Goal: Information Seeking & Learning: Check status

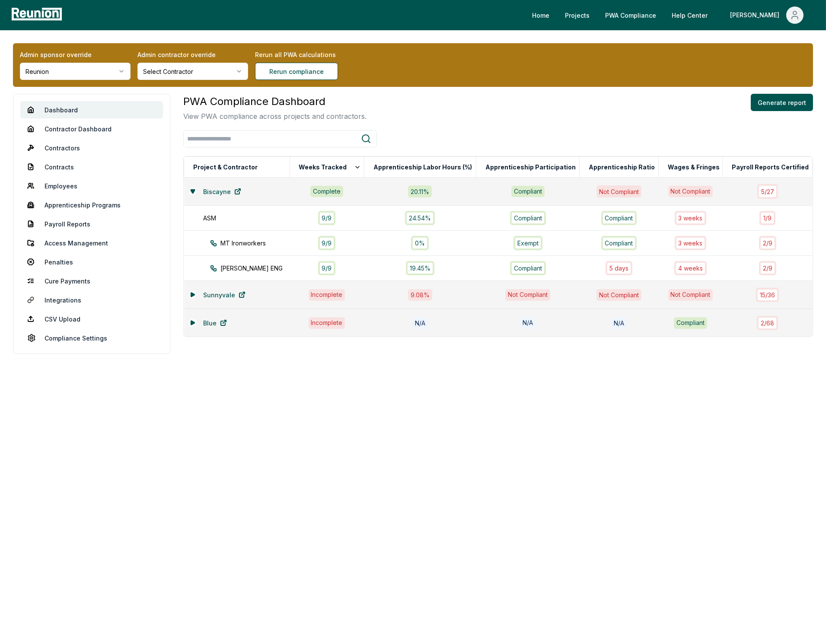
click at [87, 74] on html "Please visit us on your desktop We're working on making our marketplace mobile-…" at bounding box center [413, 310] width 826 height 621
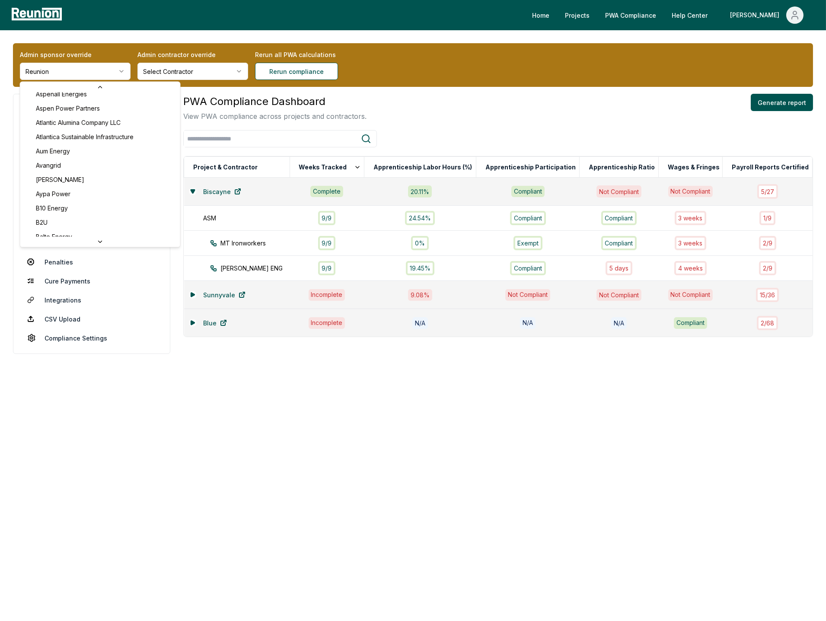
scroll to position [3173, 0]
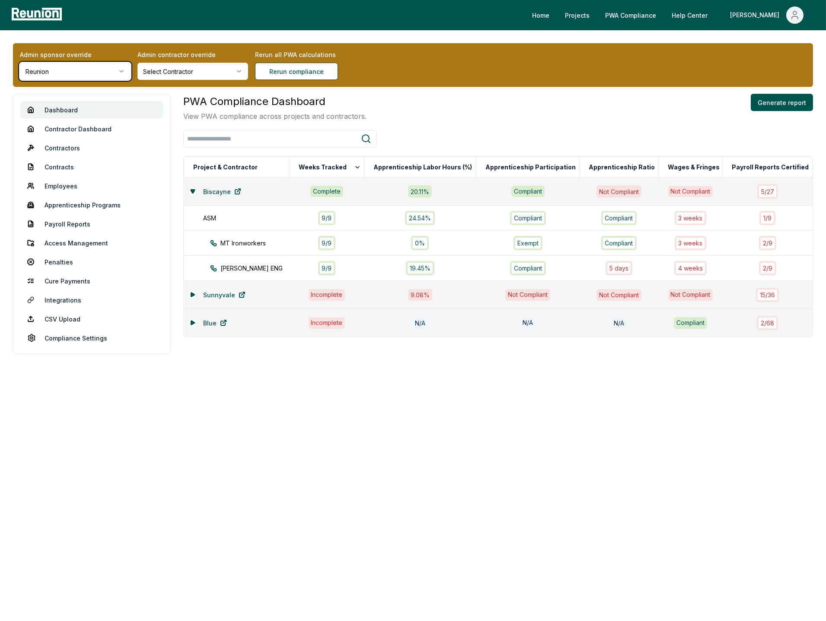
click at [176, 367] on html "Please visit us on your desktop We're working on making our marketplace mobile-…" at bounding box center [413, 310] width 826 height 621
click at [538, 96] on div "PWA Compliance Dashboard View PWA compliance across projects and contractors. G…" at bounding box center [498, 108] width 630 height 28
click at [189, 292] on td "Sunnyvale" at bounding box center [237, 295] width 106 height 28
click at [194, 294] on icon at bounding box center [192, 294] width 5 height 5
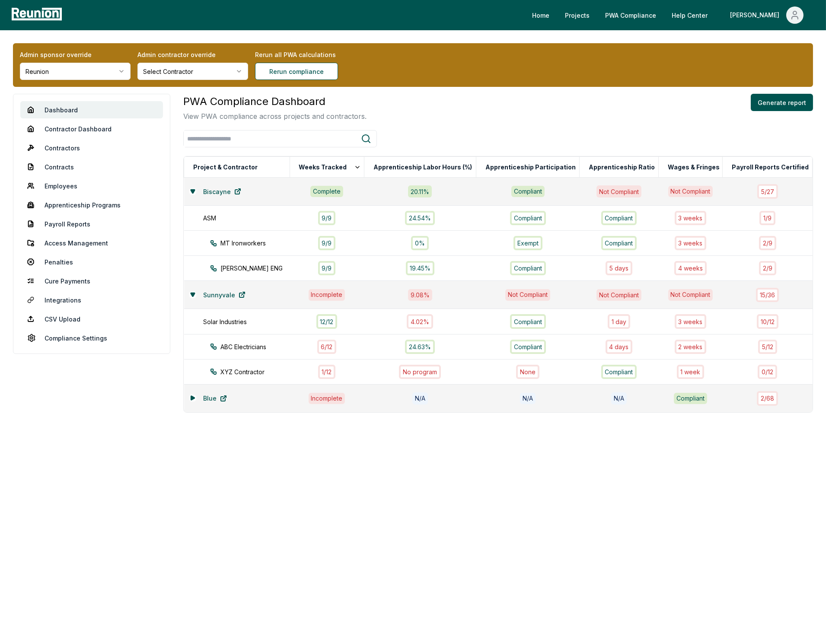
click at [501, 92] on div "Admin sponsor override Reunion Admin contractor override Select Contractor Reru…" at bounding box center [413, 262] width 826 height 465
click at [192, 397] on icon at bounding box center [192, 399] width 3 height 4
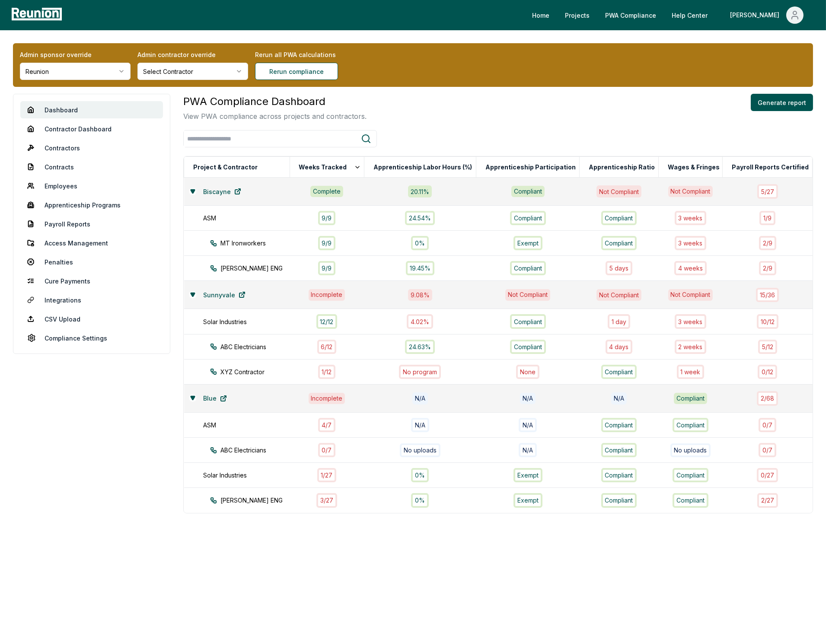
click at [87, 77] on html "Please visit us on your desktop We're working on making our marketplace mobile-…" at bounding box center [413, 310] width 826 height 621
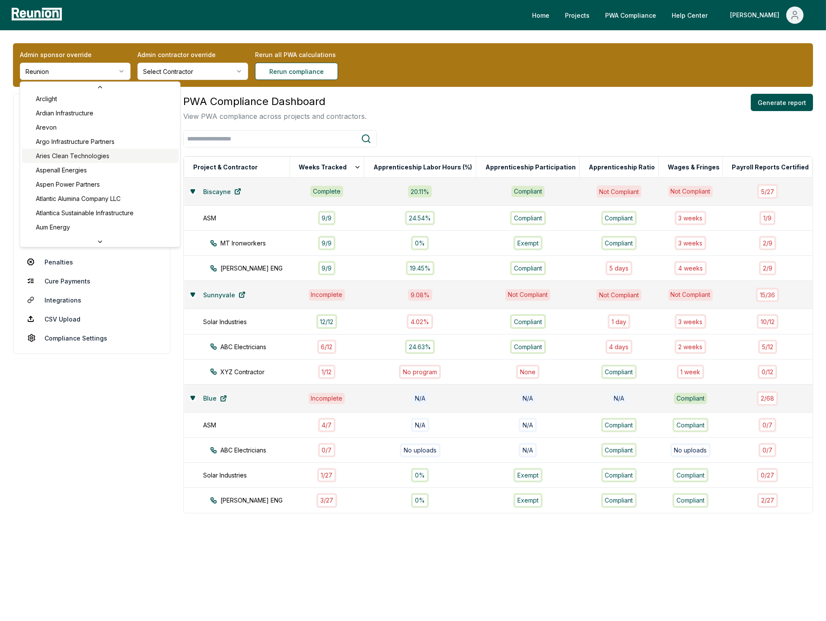
scroll to position [314, 0]
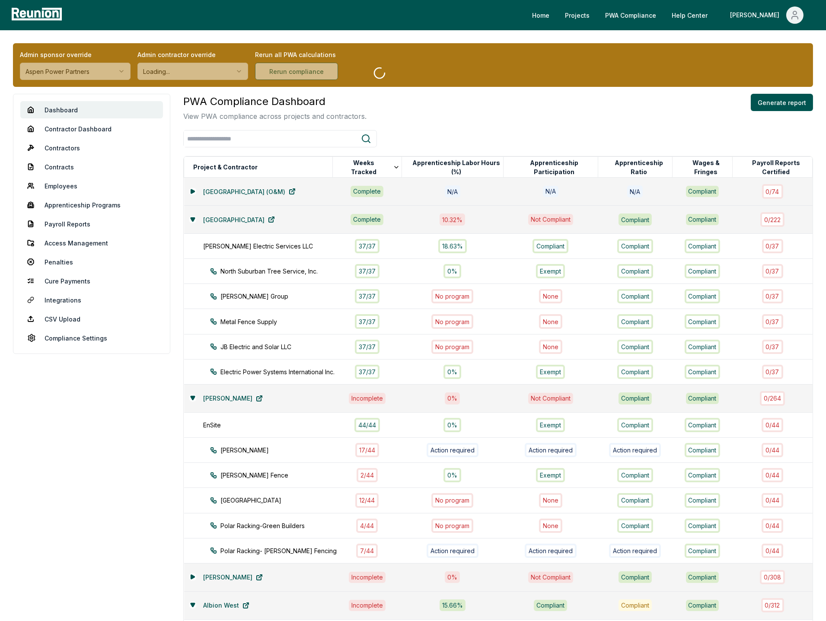
click at [484, 116] on div "PWA Compliance Dashboard View PWA compliance across projects and contractors. G…" at bounding box center [498, 108] width 630 height 28
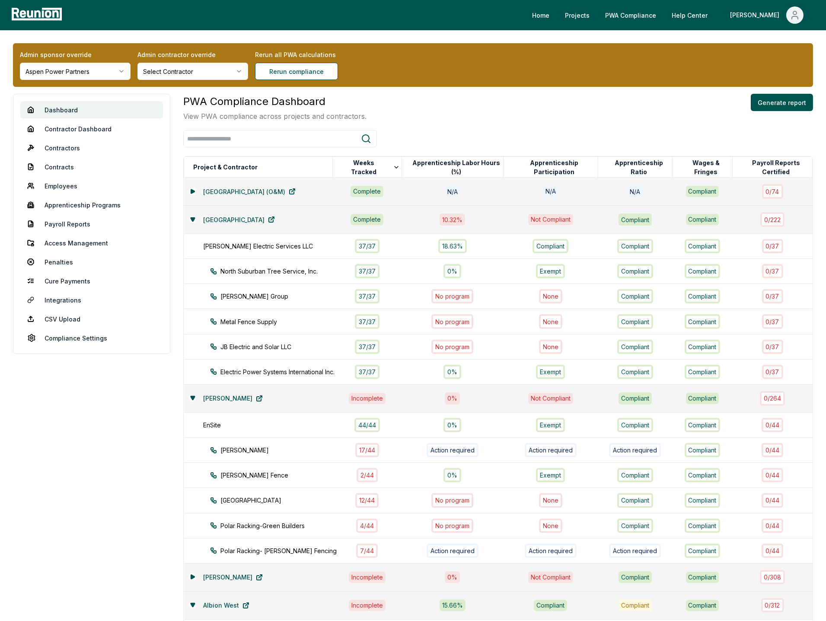
click at [528, 125] on div "PWA Compliance Dashboard View PWA compliance across projects and contractors. G…" at bounding box center [498, 460] width 630 height 733
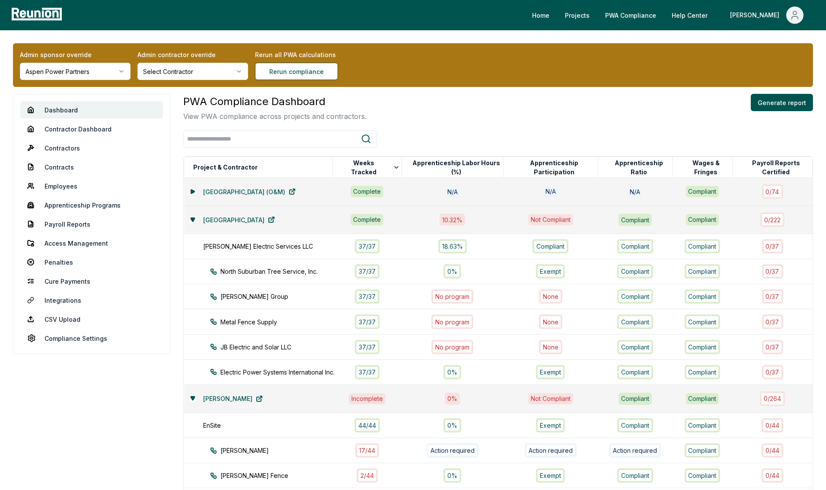
click at [458, 99] on div "PWA Compliance Dashboard View PWA compliance across projects and contractors. G…" at bounding box center [498, 108] width 630 height 28
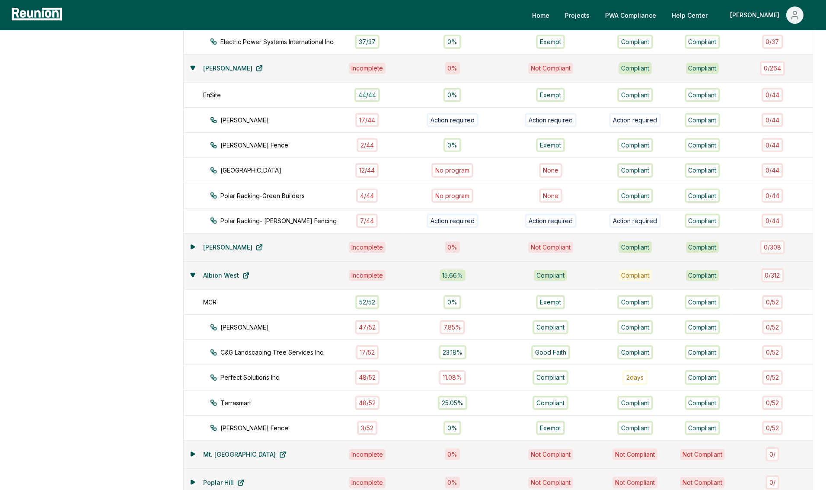
scroll to position [410, 0]
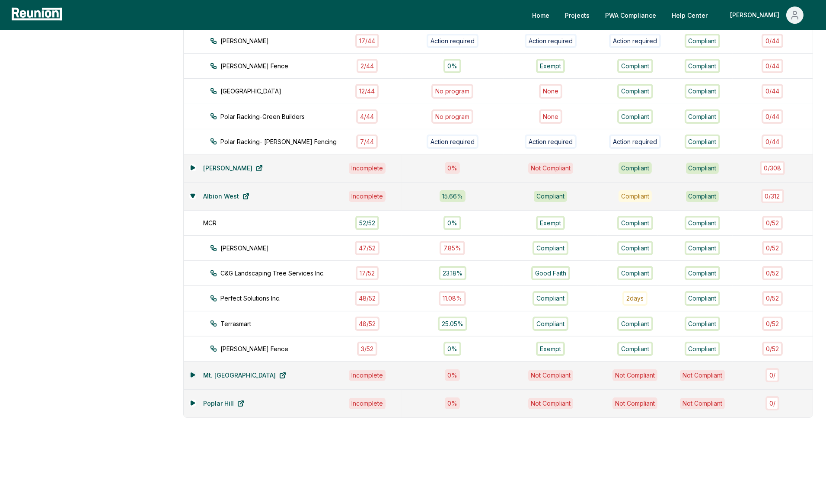
click at [195, 372] on icon at bounding box center [192, 374] width 5 height 5
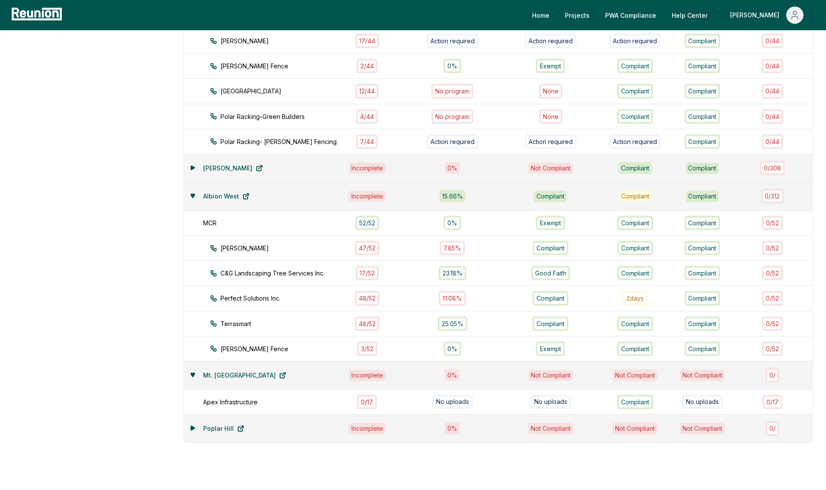
click at [190, 425] on button at bounding box center [192, 428] width 7 height 7
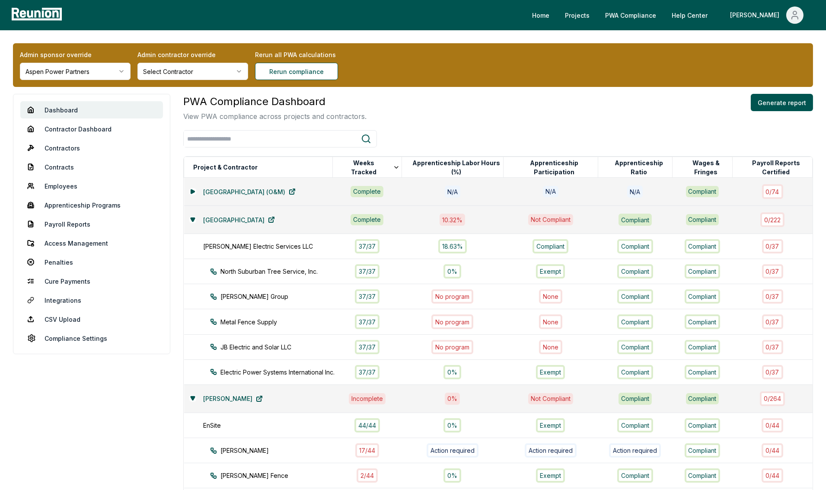
click at [67, 73] on html "Please visit us on your desktop We're working on making our marketplace mobile-…" at bounding box center [413, 480] width 826 height 960
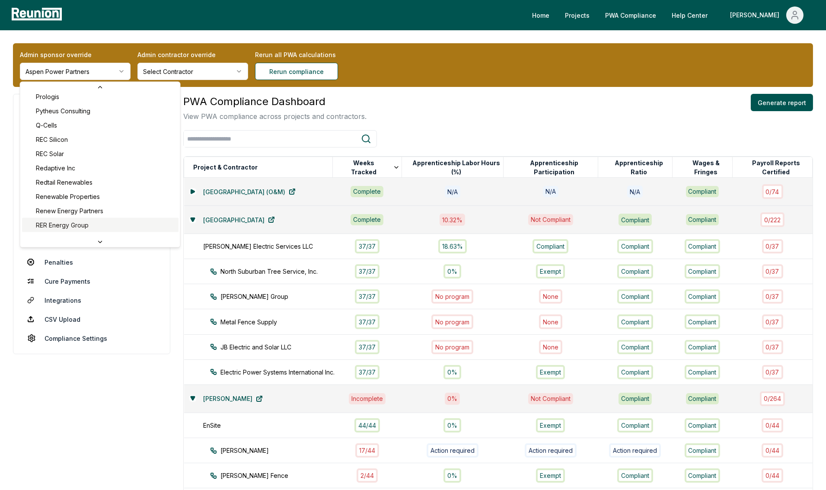
scroll to position [2997, 0]
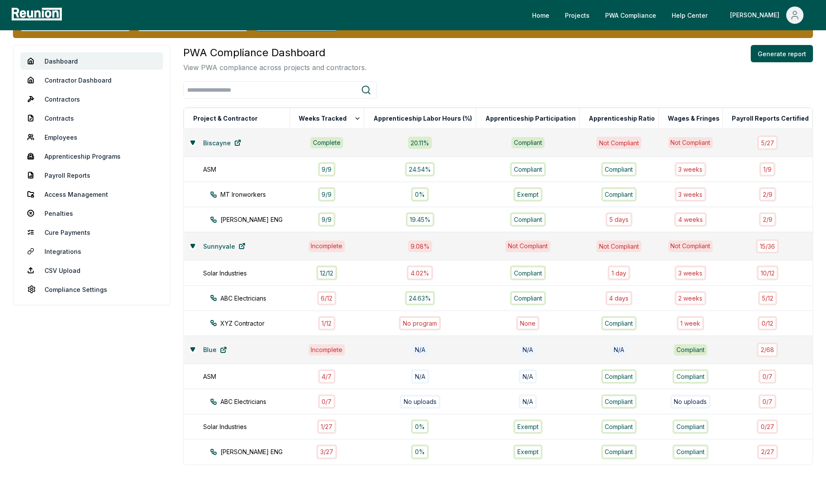
scroll to position [54, 0]
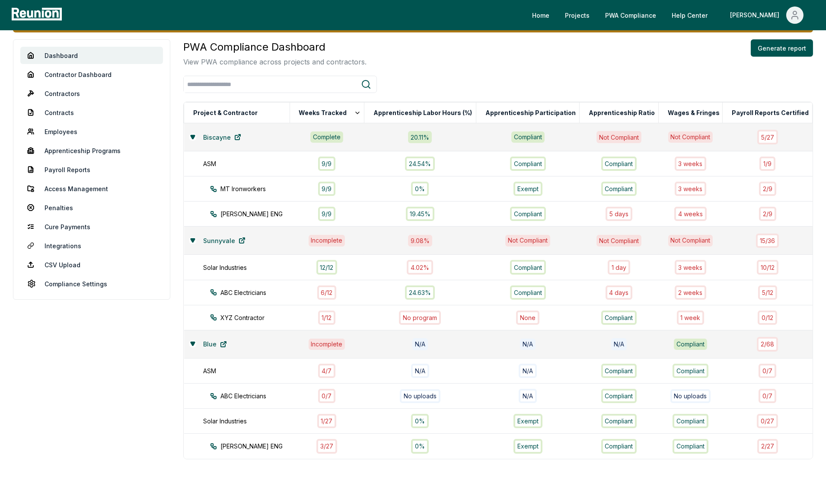
click at [640, 78] on div at bounding box center [498, 84] width 630 height 17
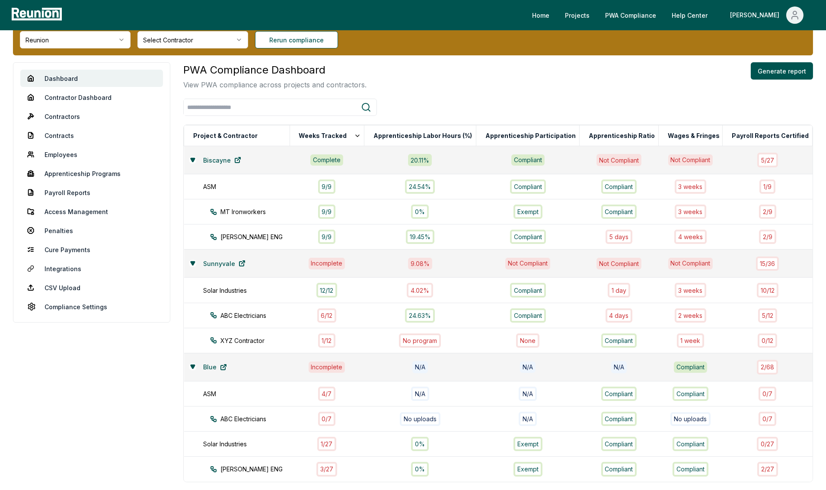
scroll to position [0, 0]
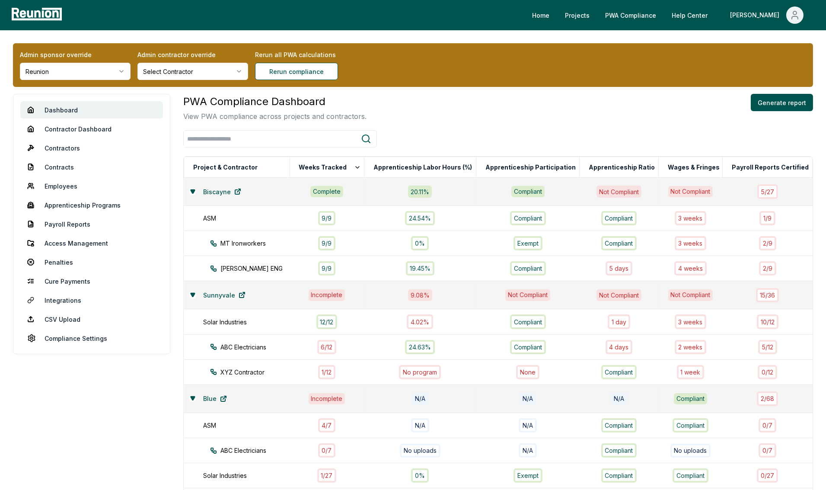
click at [101, 70] on html "Please visit us on your desktop We're working on making our marketplace mobile-…" at bounding box center [413, 298] width 826 height 596
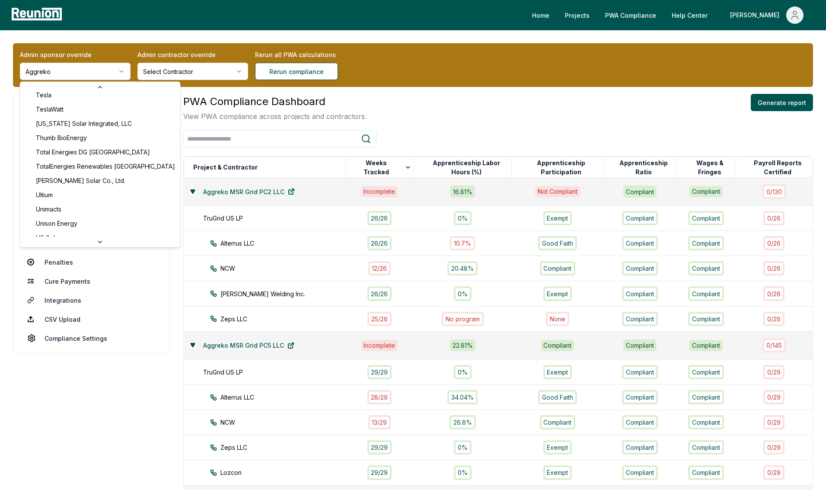
scroll to position [3722, 0]
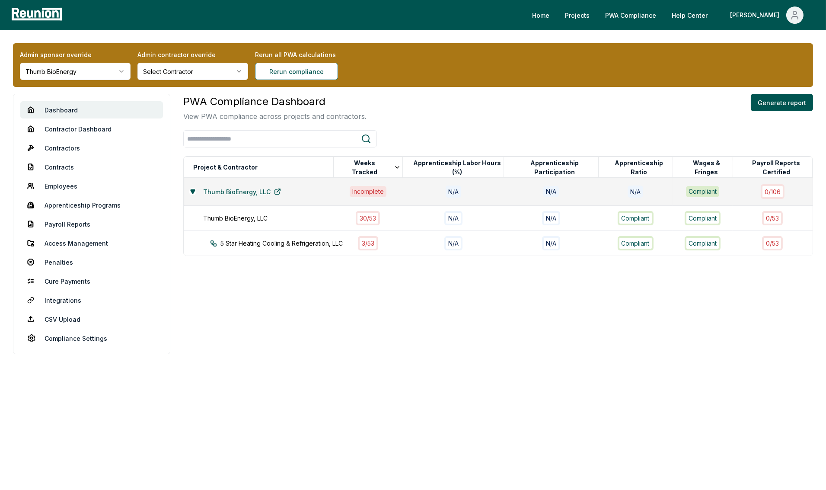
click at [109, 75] on html "Please visit us on your desktop We're working on making our marketplace mobile-…" at bounding box center [413, 245] width 826 height 490
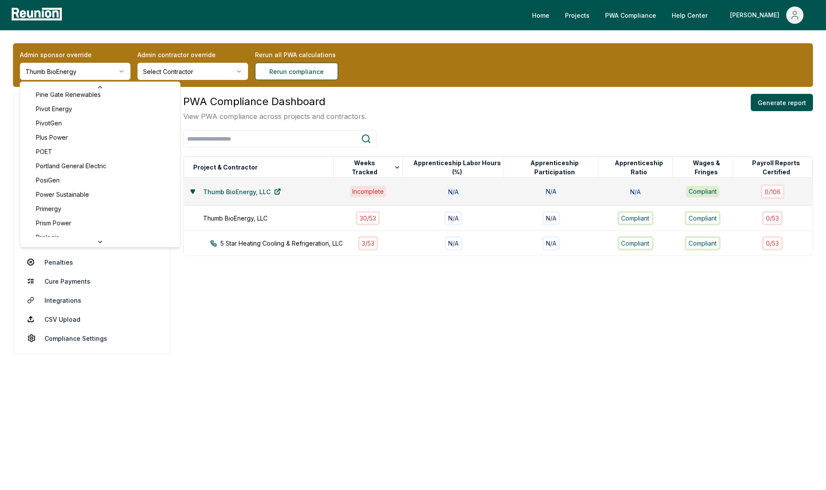
scroll to position [2808, 0]
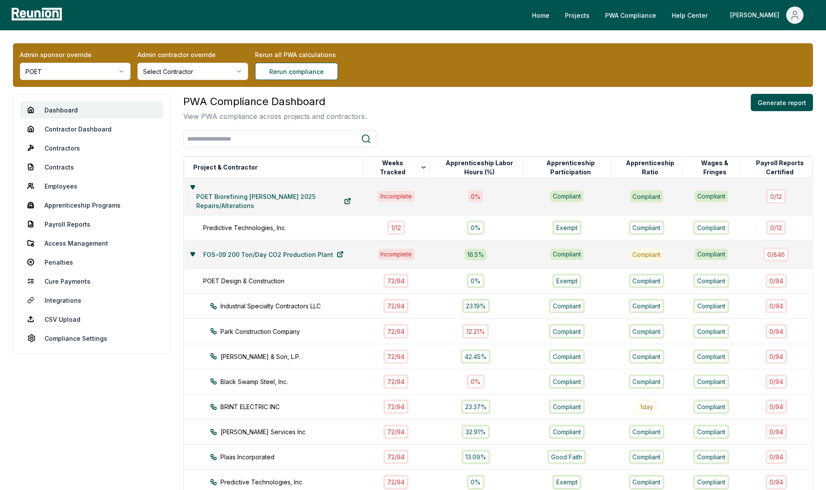
click at [84, 73] on html "Please visit us on your desktop We're working on making our marketplace mobile-…" at bounding box center [413, 453] width 826 height 907
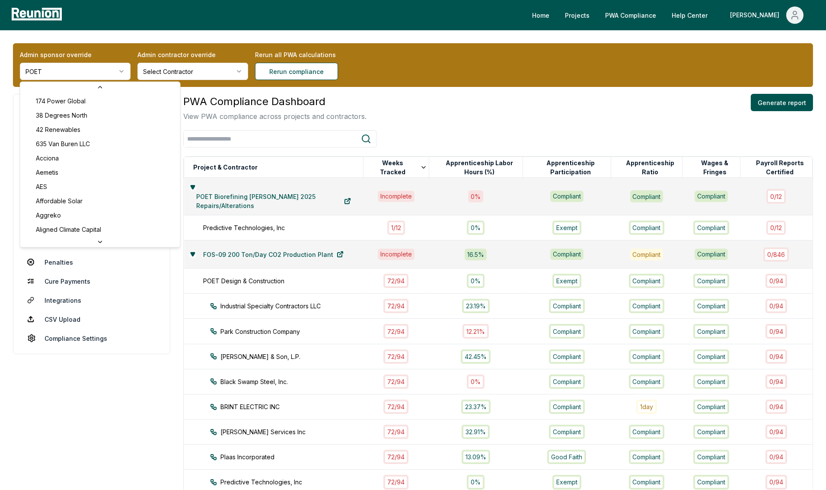
scroll to position [2766, 0]
click at [442, 111] on html "Please visit us on your desktop We're working on making our marketplace mobile-…" at bounding box center [413, 453] width 826 height 907
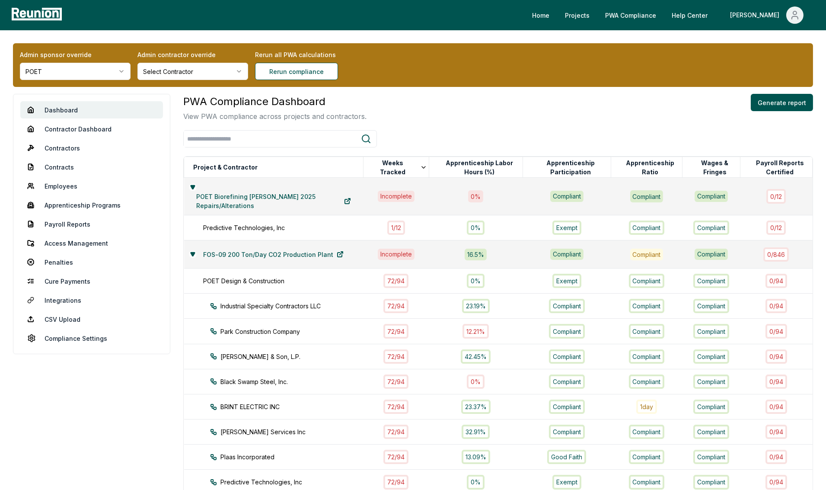
click at [83, 73] on html "Please visit us on your desktop We're working on making our marketplace mobile-…" at bounding box center [413, 453] width 826 height 907
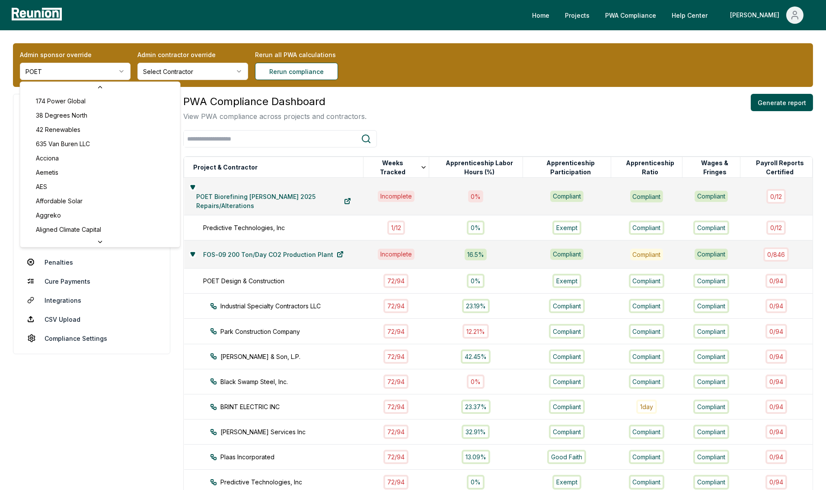
scroll to position [1362, 0]
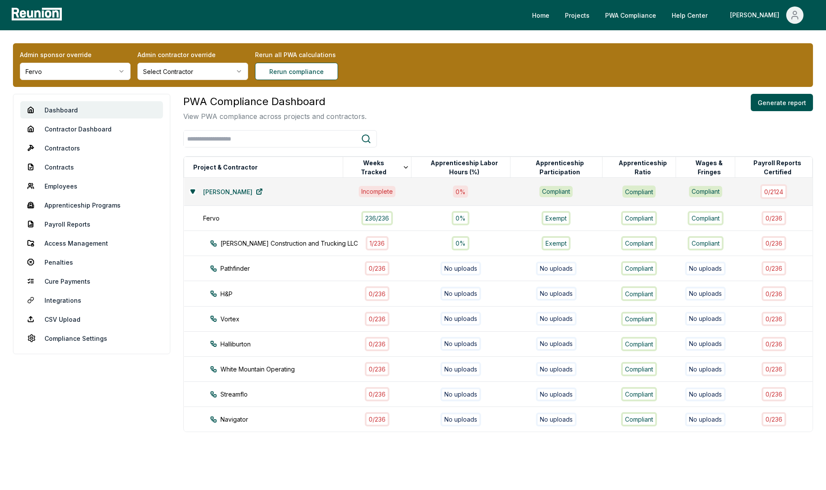
click at [120, 70] on html "Please visit us on your desktop We're working on making our marketplace mobile-…" at bounding box center [413, 257] width 826 height 514
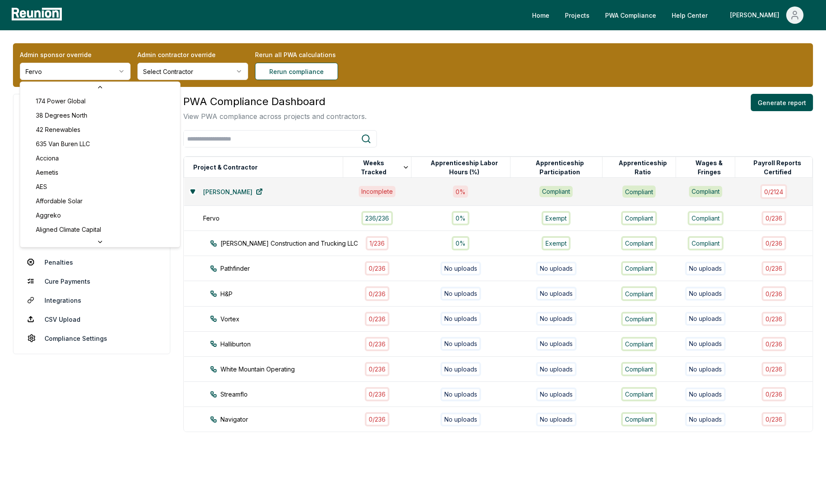
scroll to position [302, 0]
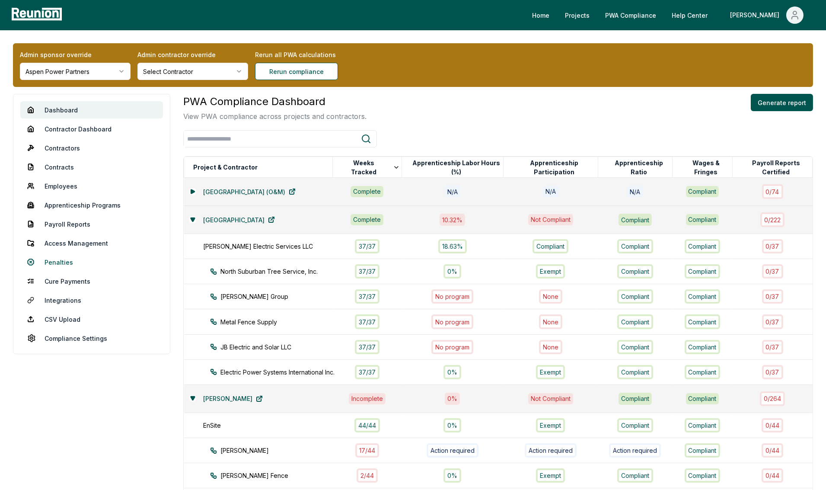
click at [55, 262] on link "Penalties" at bounding box center [91, 261] width 143 height 17
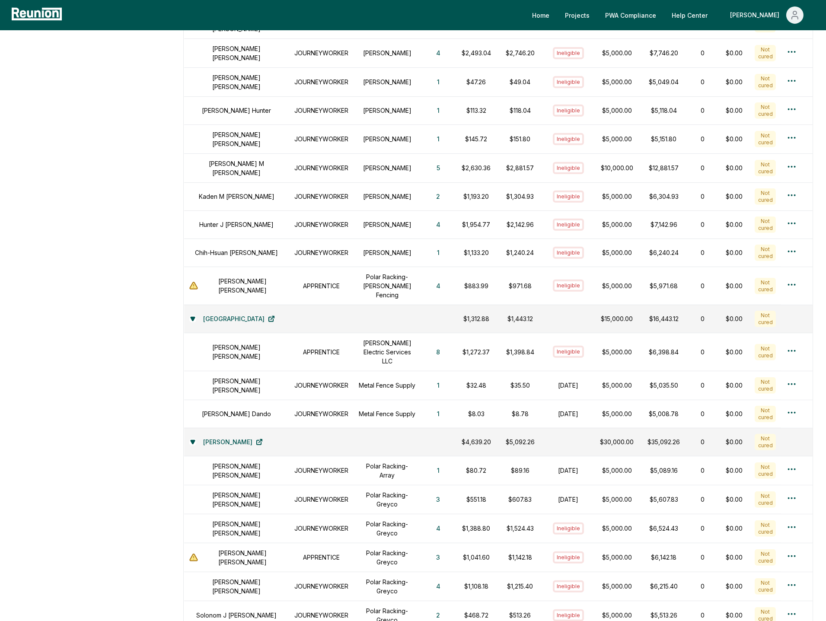
scroll to position [849, 0]
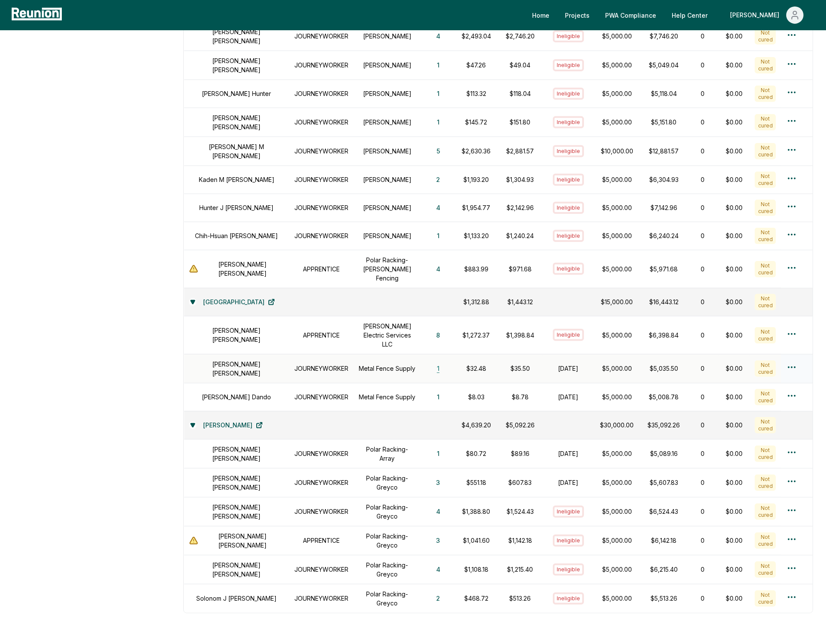
click at [430, 360] on button "1" at bounding box center [438, 368] width 16 height 17
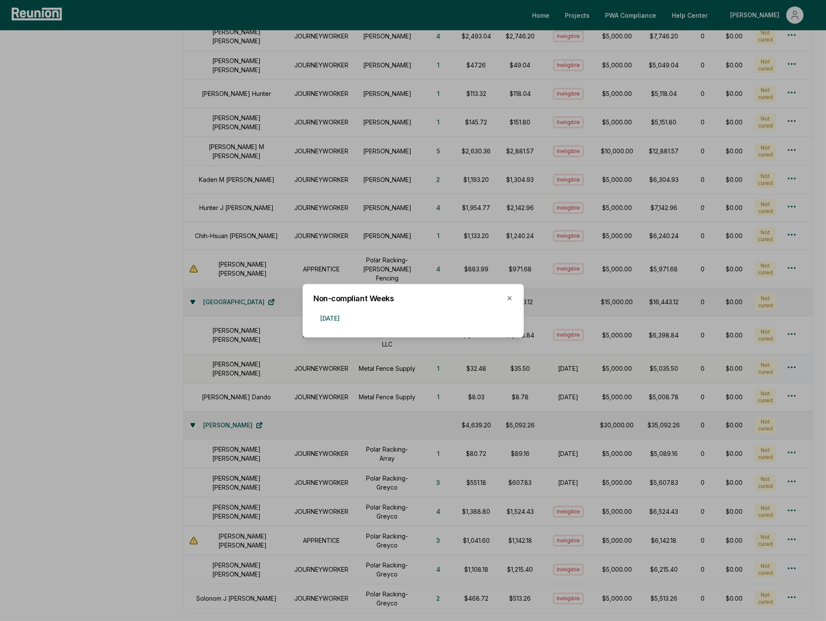
click at [384, 358] on div at bounding box center [413, 310] width 826 height 621
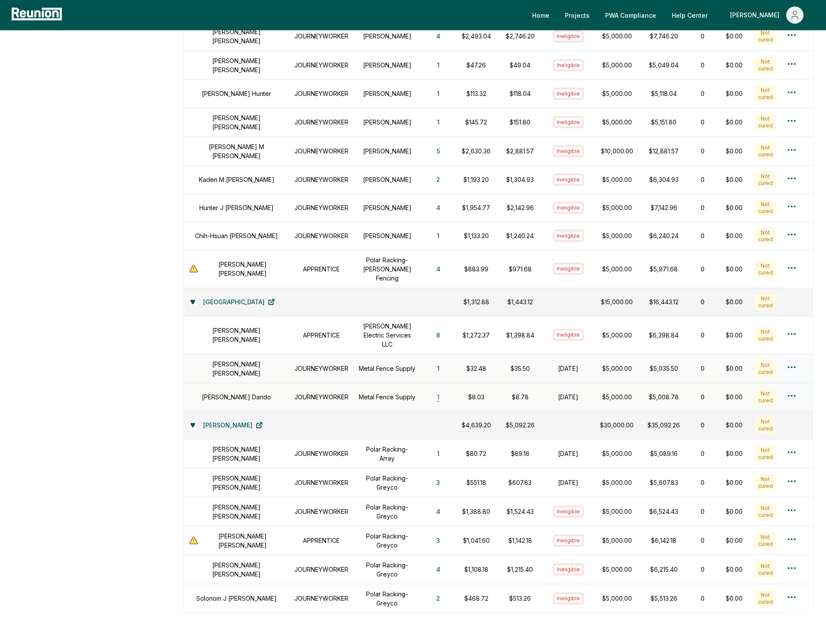
click at [430, 389] on button "1" at bounding box center [438, 397] width 16 height 17
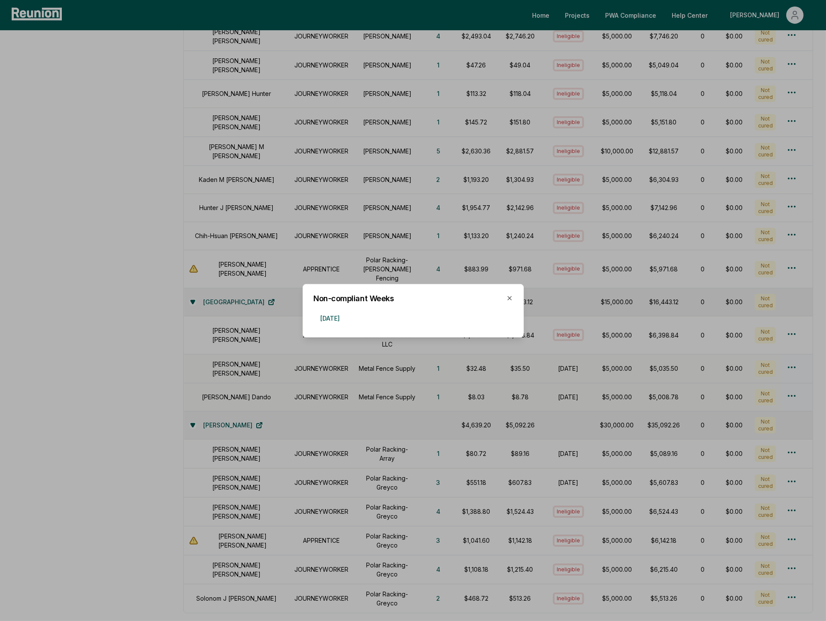
click at [362, 363] on div at bounding box center [413, 310] width 826 height 621
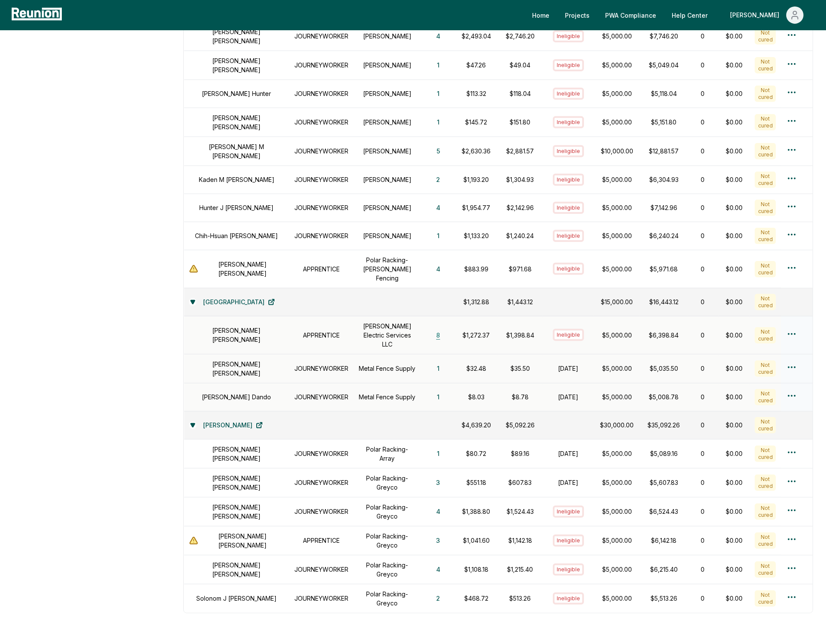
click at [429, 327] on button "8" at bounding box center [438, 335] width 18 height 17
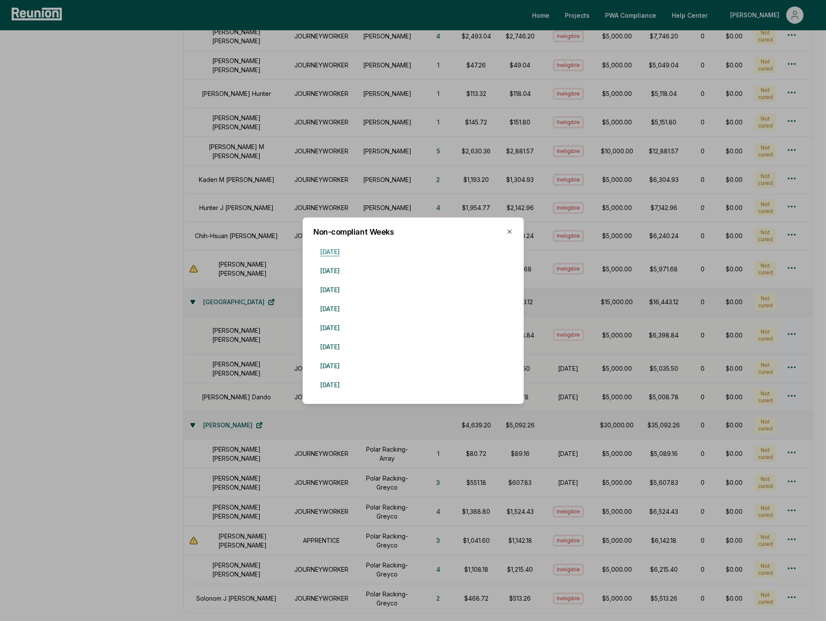
click at [347, 253] on button "September 15, 2024" at bounding box center [330, 251] width 33 height 17
click at [512, 234] on icon "button" at bounding box center [509, 231] width 7 height 7
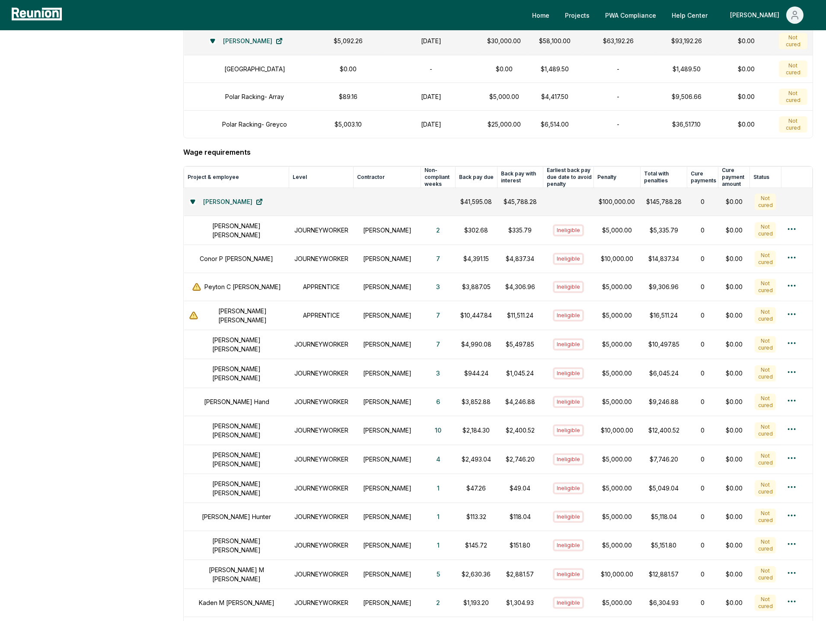
scroll to position [0, 0]
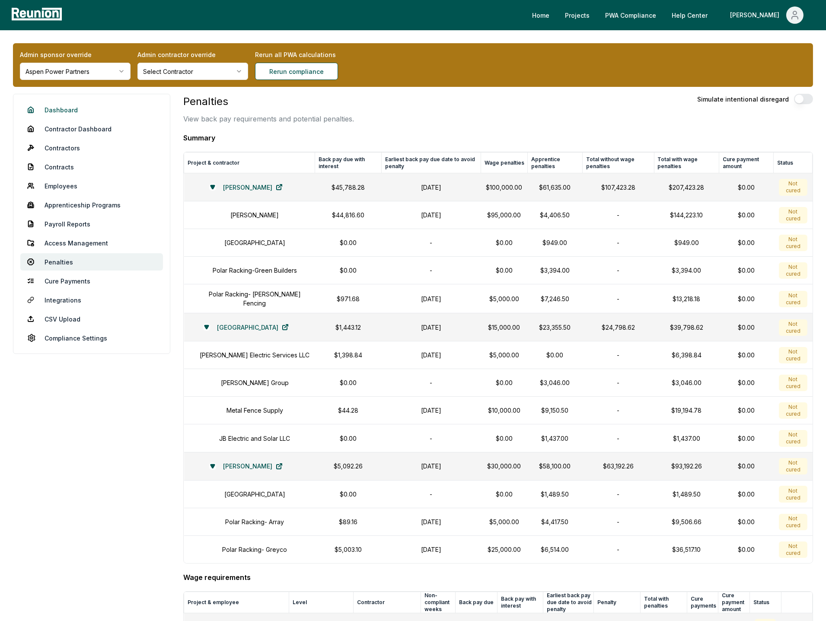
click at [68, 111] on link "Dashboard" at bounding box center [91, 109] width 143 height 17
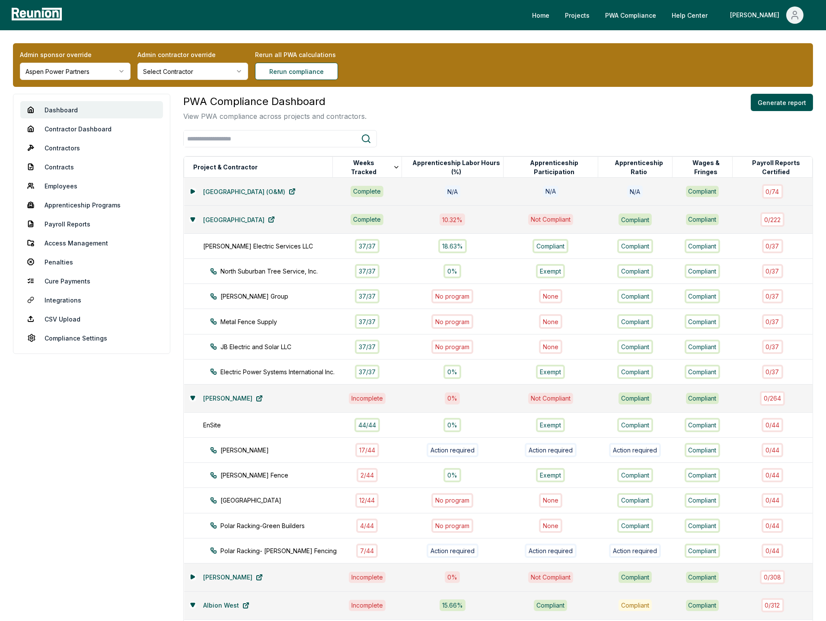
click at [482, 102] on div "PWA Compliance Dashboard View PWA compliance across projects and contractors. G…" at bounding box center [498, 108] width 630 height 28
click at [137, 482] on aside "Dashboard Contractor Dashboard Contractors Contracts Employees Apprenticeship P…" at bounding box center [91, 520] width 157 height 853
click at [447, 131] on div at bounding box center [498, 138] width 630 height 17
click at [348, 133] on input "search" at bounding box center [272, 139] width 177 height 16
click at [407, 120] on div "PWA Compliance Dashboard View PWA compliance across projects and contractors. G…" at bounding box center [498, 108] width 630 height 28
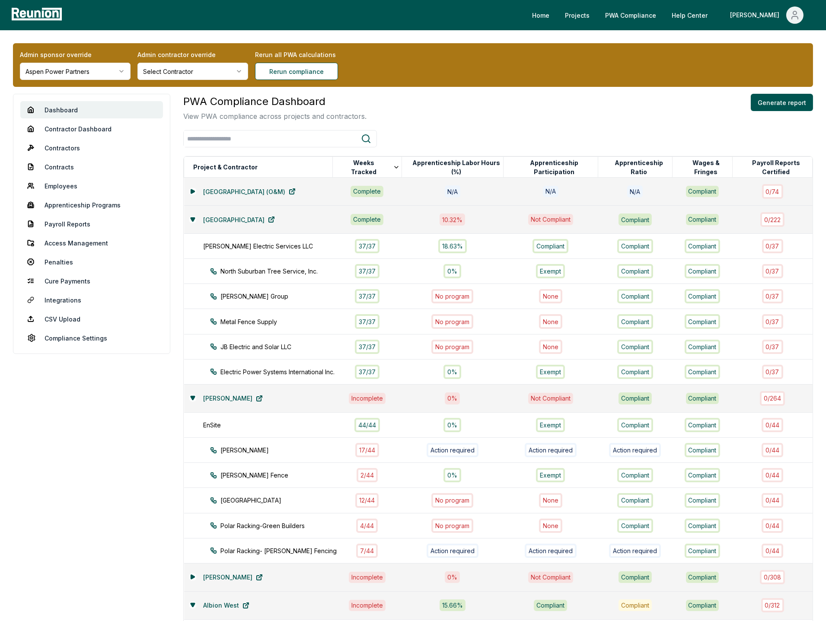
click at [335, 115] on p "View PWA compliance across projects and contractors." at bounding box center [274, 116] width 183 height 10
click at [392, 115] on div "PWA Compliance Dashboard View PWA compliance across projects and contractors. G…" at bounding box center [498, 108] width 630 height 28
click at [301, 137] on input "search" at bounding box center [272, 139] width 177 height 16
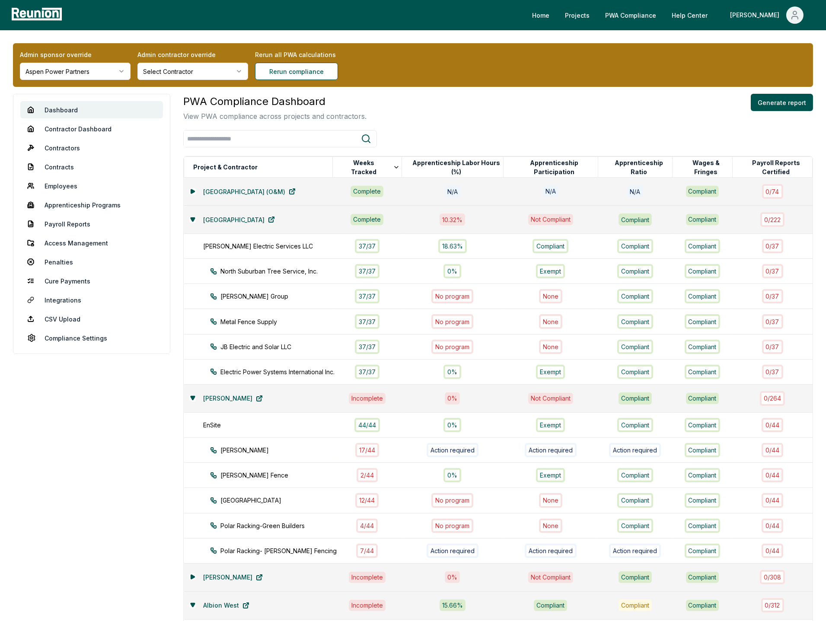
click at [409, 113] on div "PWA Compliance Dashboard View PWA compliance across projects and contractors. G…" at bounding box center [498, 108] width 630 height 28
click at [365, 138] on icon at bounding box center [366, 139] width 10 height 10
click at [327, 136] on input "search" at bounding box center [272, 139] width 177 height 16
click at [410, 115] on div "PWA Compliance Dashboard View PWA compliance across projects and contractors. G…" at bounding box center [498, 108] width 630 height 28
click at [142, 384] on aside "Dashboard Contractor Dashboard Contractors Contracts Employees Apprenticeship P…" at bounding box center [91, 520] width 157 height 853
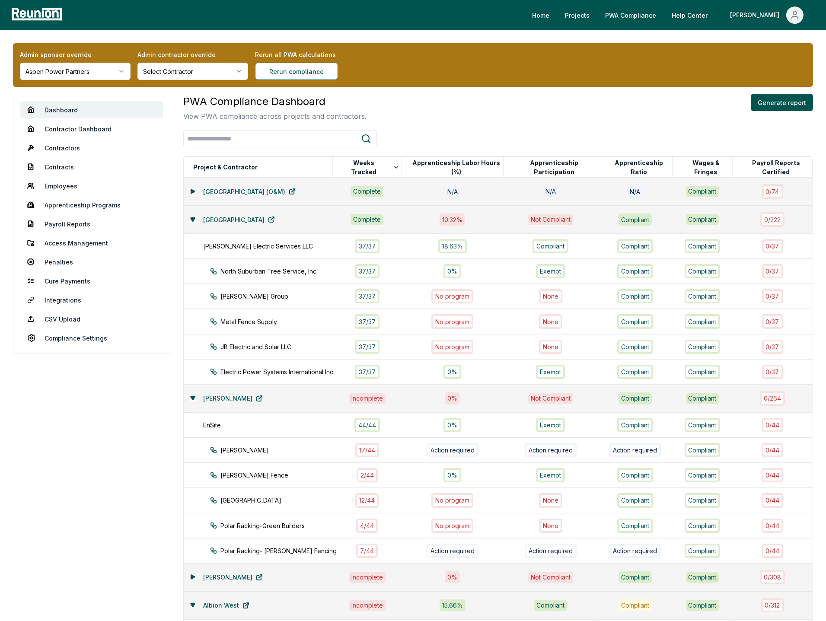
click at [168, 490] on aside "Dashboard Contractor Dashboard Contractors Contracts Employees Apprenticeship P…" at bounding box center [91, 520] width 157 height 853
click at [169, 490] on aside "Dashboard Contractor Dashboard Contractors Contracts Employees Apprenticeship P…" at bounding box center [91, 520] width 157 height 853
click at [169, 488] on aside "Dashboard Contractor Dashboard Contractors Contracts Employees Apprenticeship P…" at bounding box center [91, 520] width 157 height 853
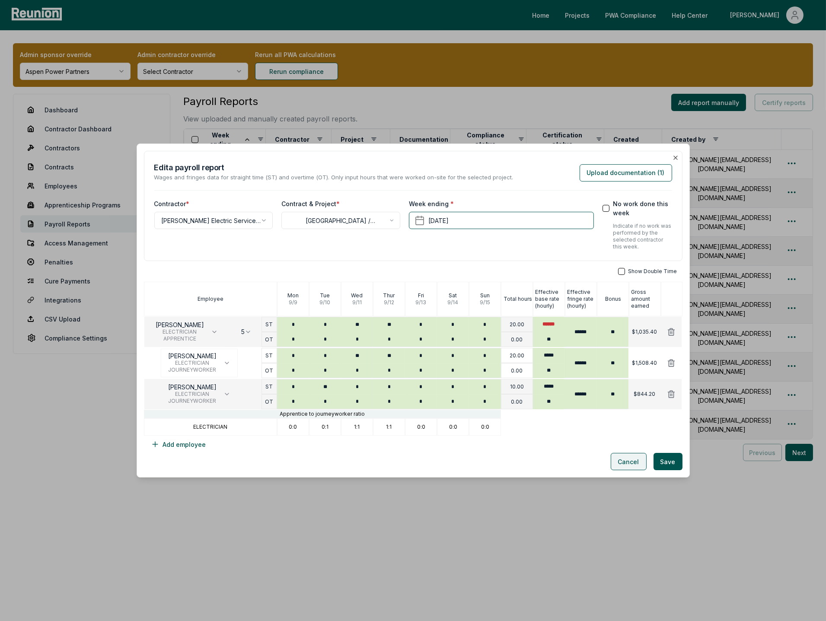
click at [627, 464] on button "Cancel" at bounding box center [629, 461] width 36 height 17
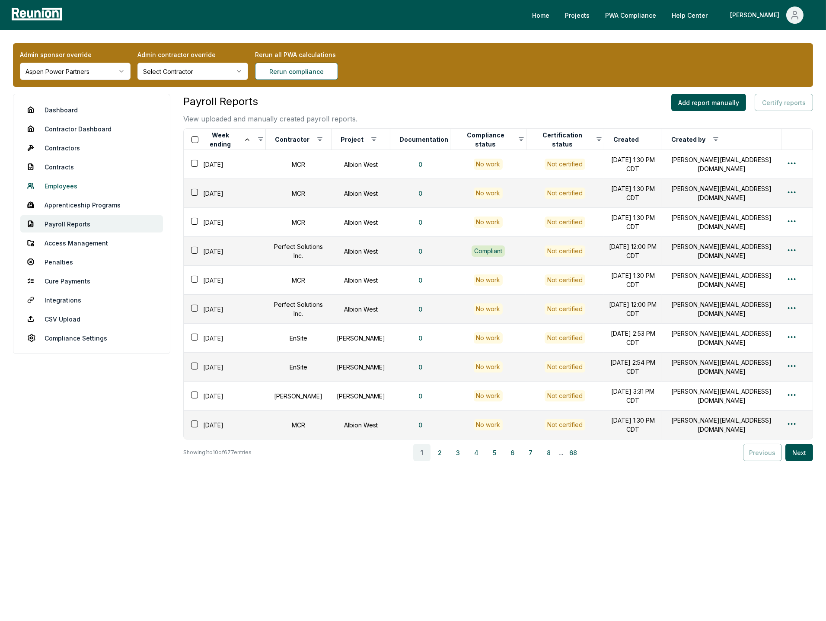
click at [62, 186] on link "Employees" at bounding box center [91, 185] width 143 height 17
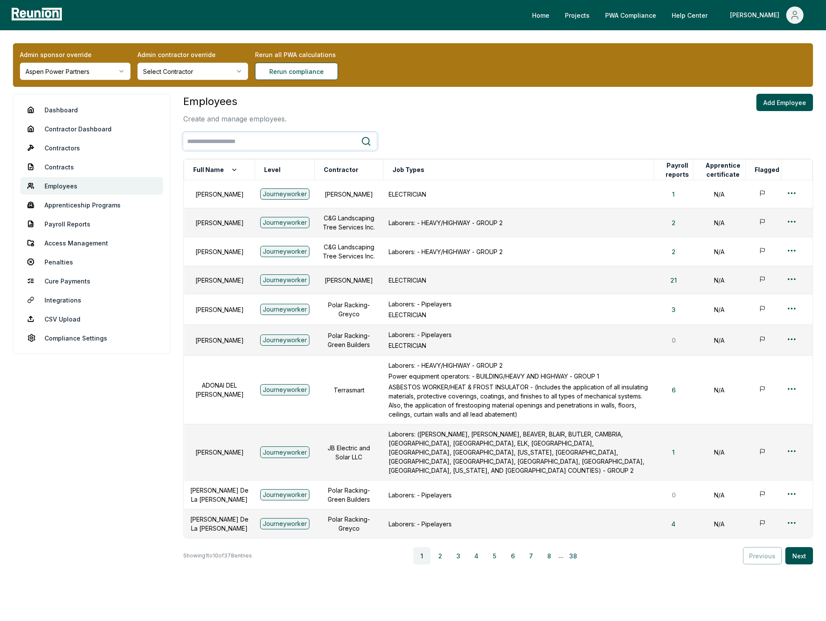
click at [312, 140] on input "search" at bounding box center [272, 142] width 177 height 16
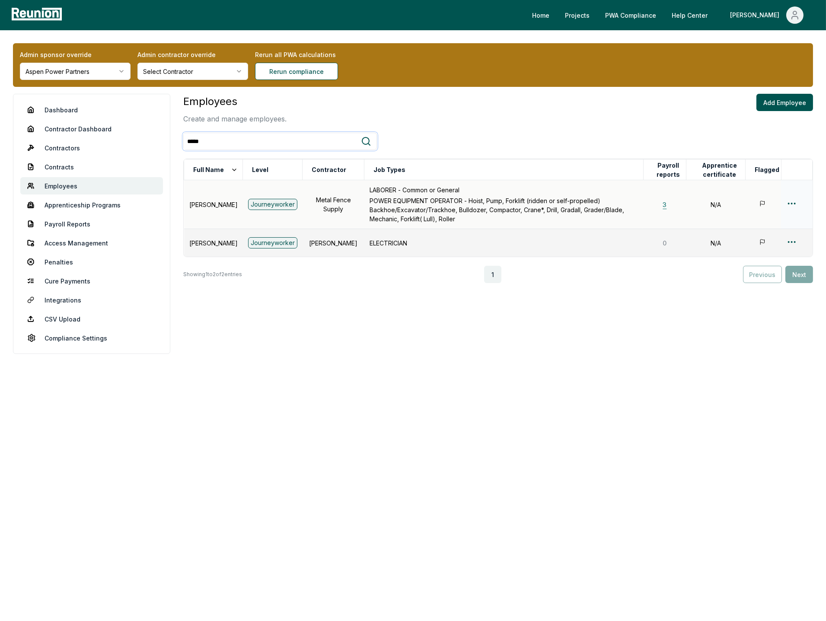
type input "*****"
click at [669, 204] on button "3" at bounding box center [665, 204] width 18 height 17
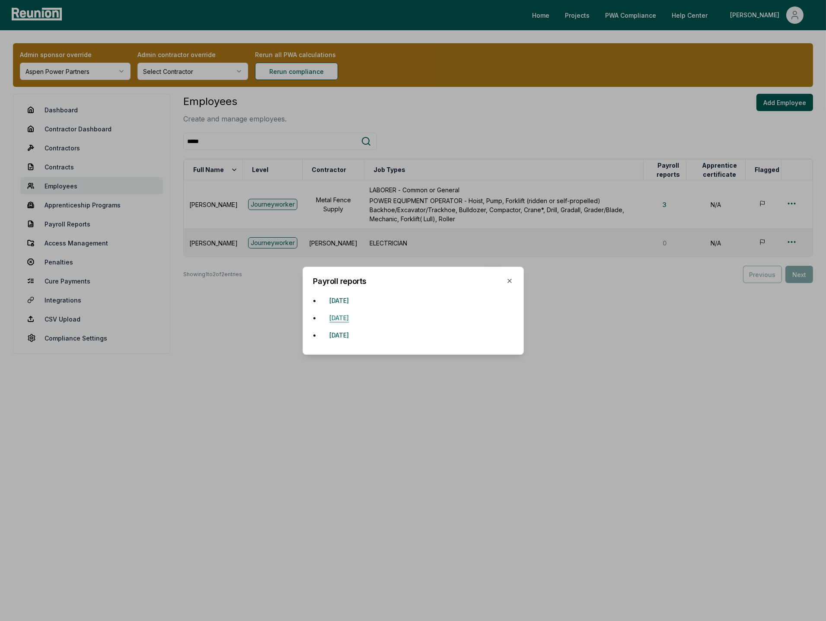
click at [356, 316] on button "November 14, 2024" at bounding box center [339, 318] width 33 height 17
